Goal: Task Accomplishment & Management: Manage account settings

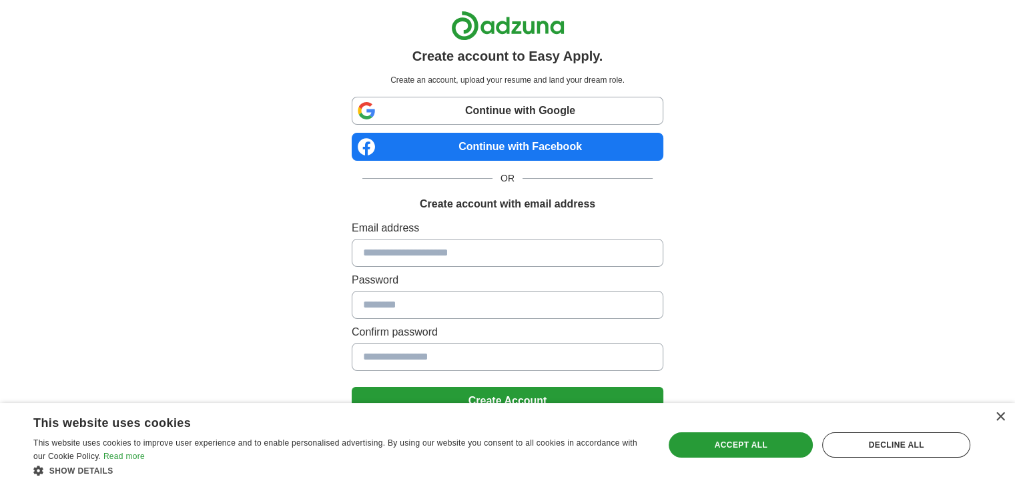
scroll to position [47, 0]
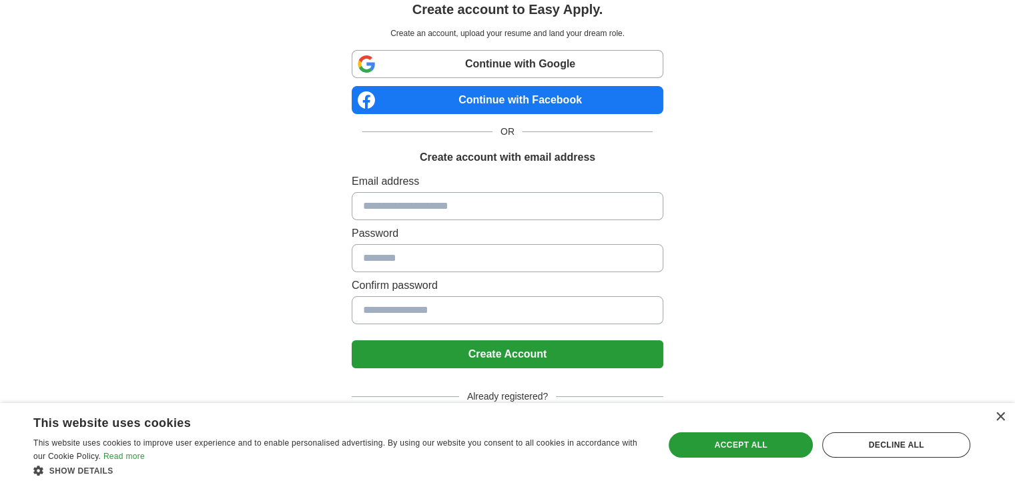
click at [997, 410] on div "× This website uses cookies This website uses cookies to improve user experienc…" at bounding box center [507, 445] width 1015 height 84
click at [999, 417] on div "×" at bounding box center [1000, 417] width 10 height 10
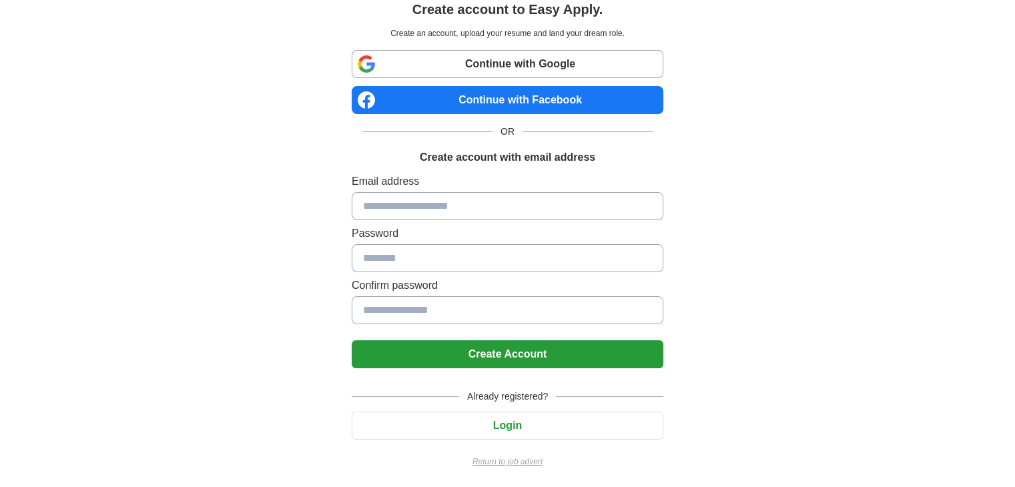
click at [491, 420] on button "Login" at bounding box center [508, 426] width 312 height 28
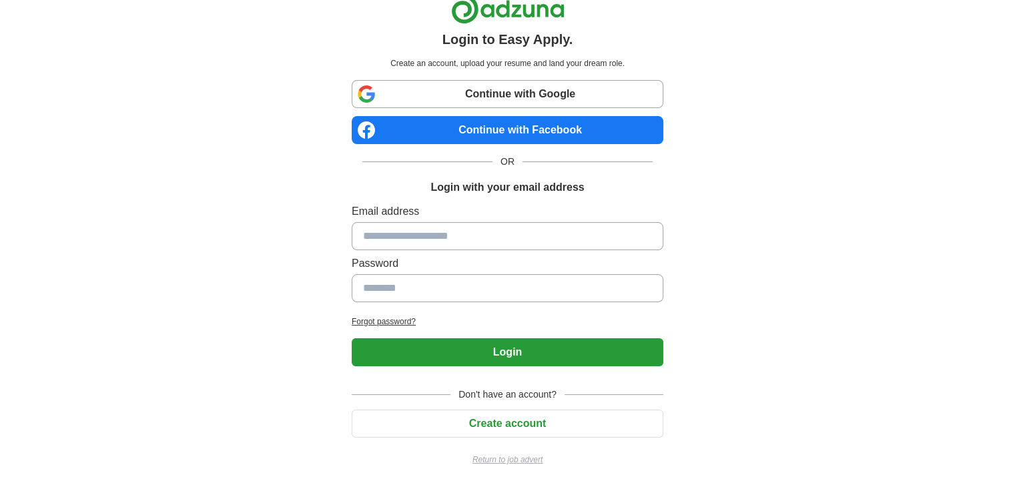
scroll to position [15, 0]
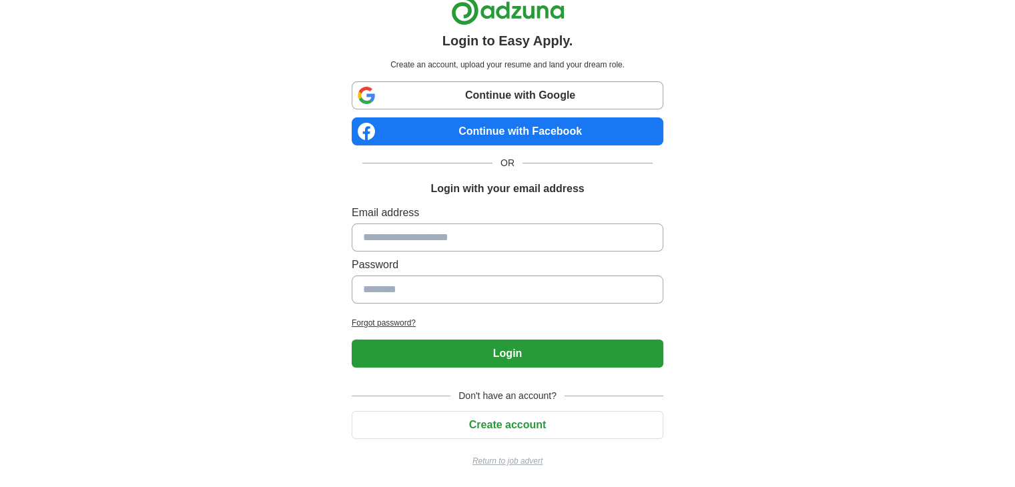
click at [516, 418] on button "Create account" at bounding box center [508, 425] width 312 height 28
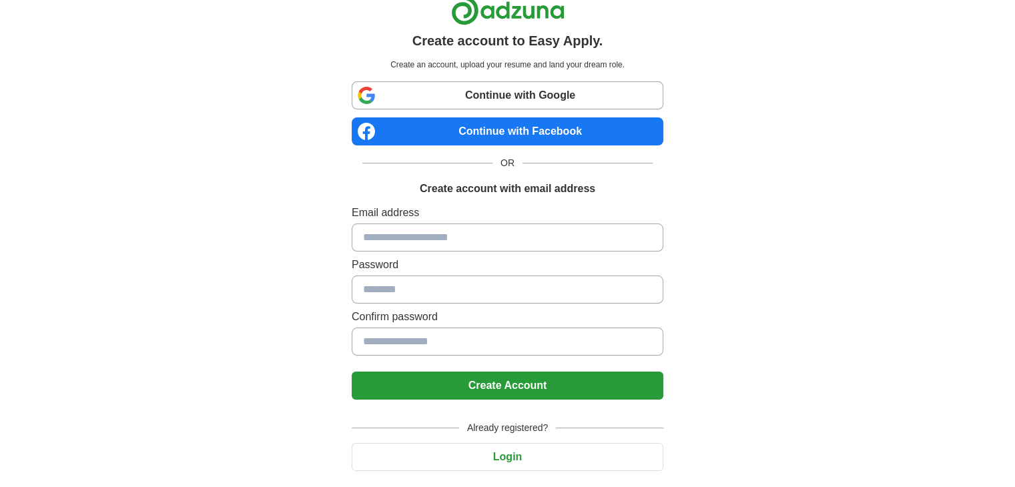
click at [480, 456] on button "Login" at bounding box center [508, 457] width 312 height 28
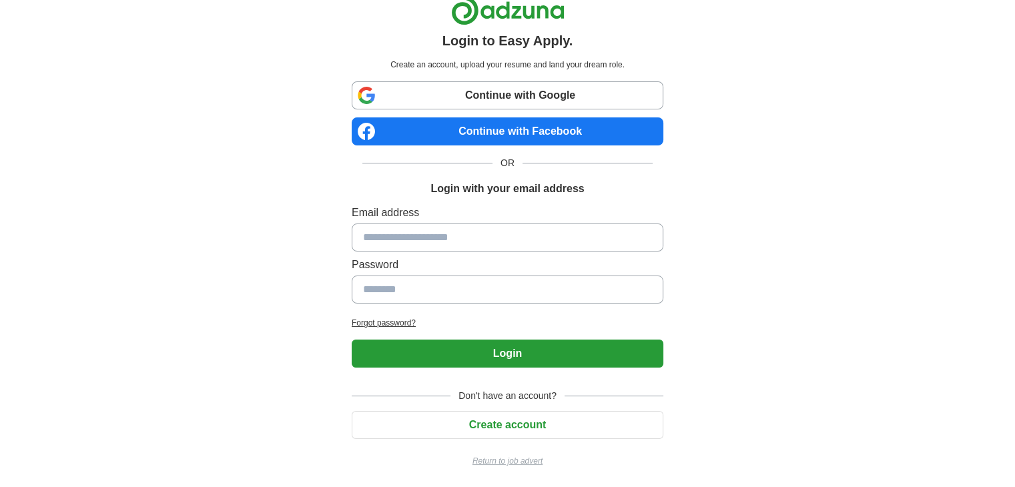
click at [443, 230] on input at bounding box center [508, 238] width 312 height 28
type input "**********"
click at [490, 288] on input at bounding box center [508, 290] width 312 height 28
type input "**********"
click at [540, 351] on button "Login" at bounding box center [508, 354] width 312 height 28
